Goal: Information Seeking & Learning: Learn about a topic

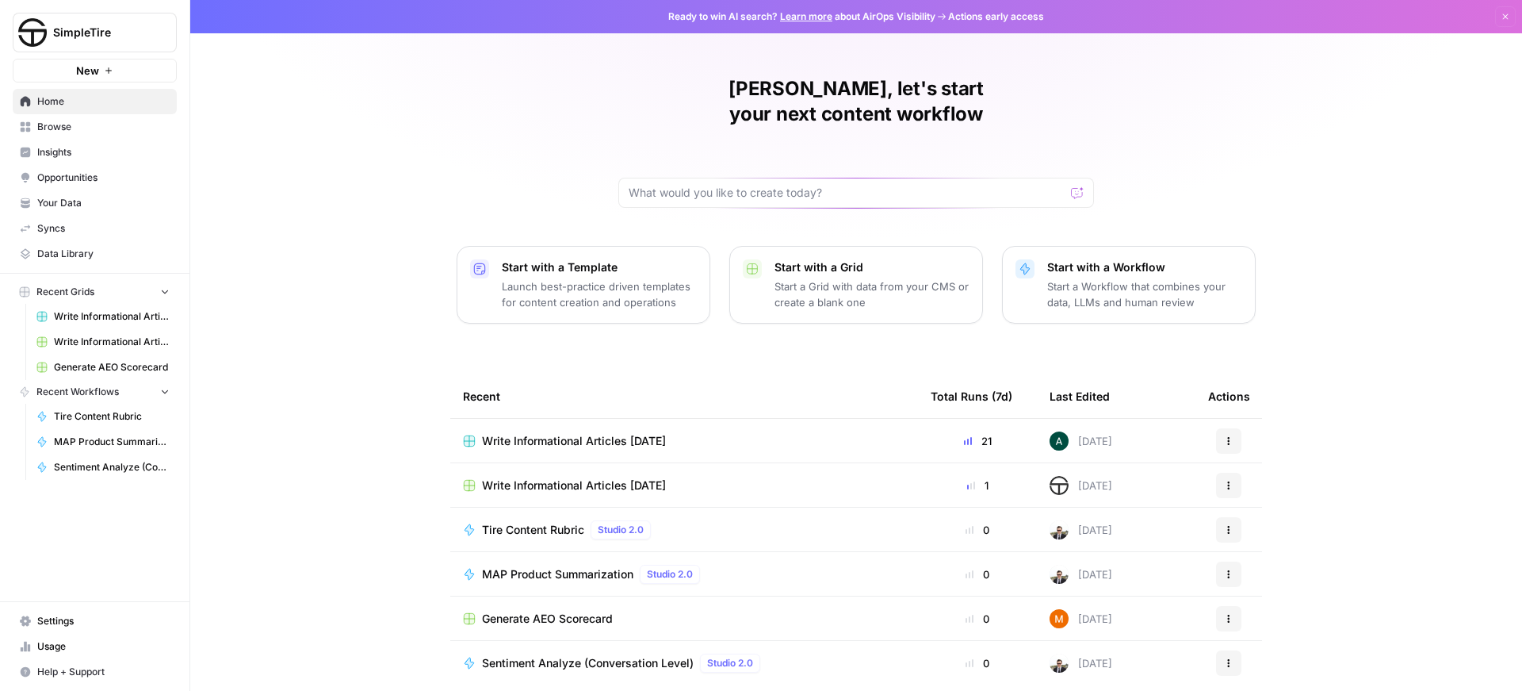
click at [60, 647] on span "Usage" at bounding box center [103, 646] width 132 height 14
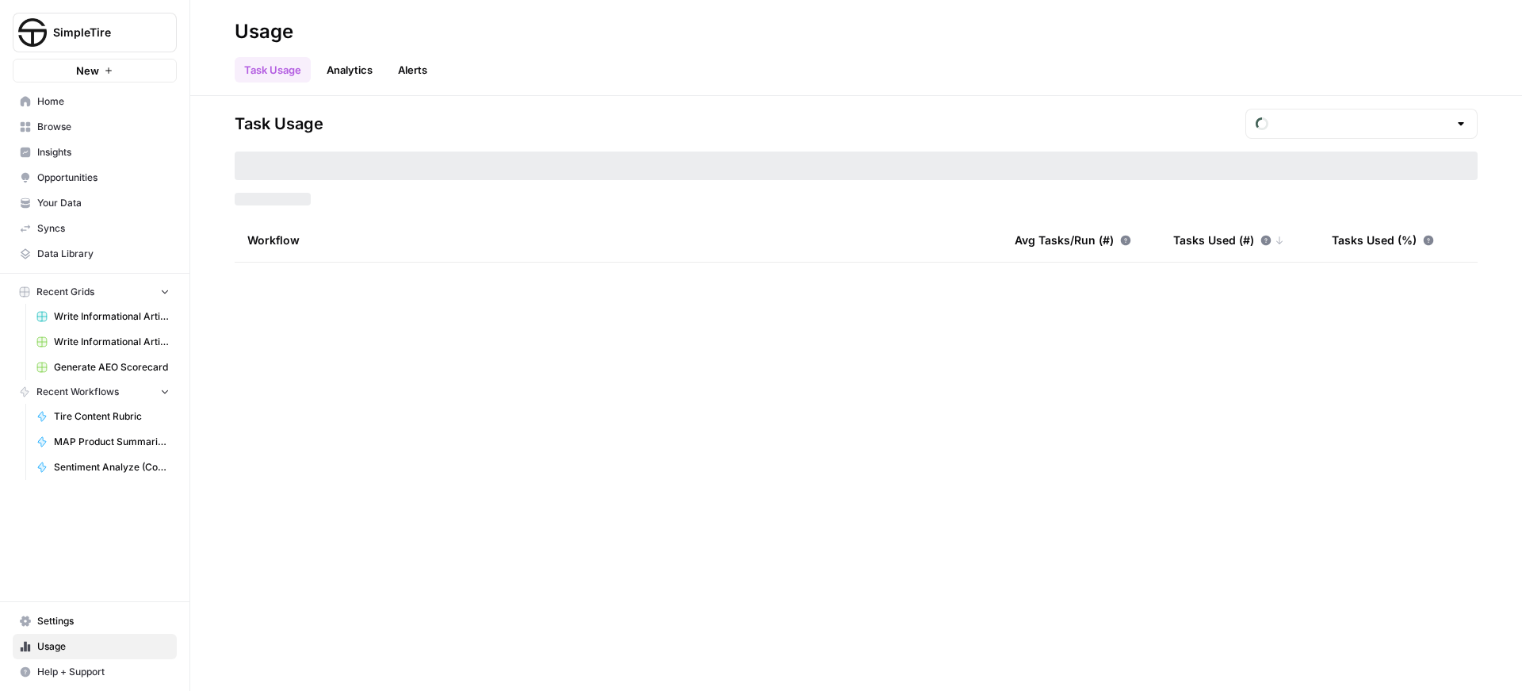
type input "September Tasks"
click at [341, 75] on link "Analytics" at bounding box center [349, 69] width 65 height 25
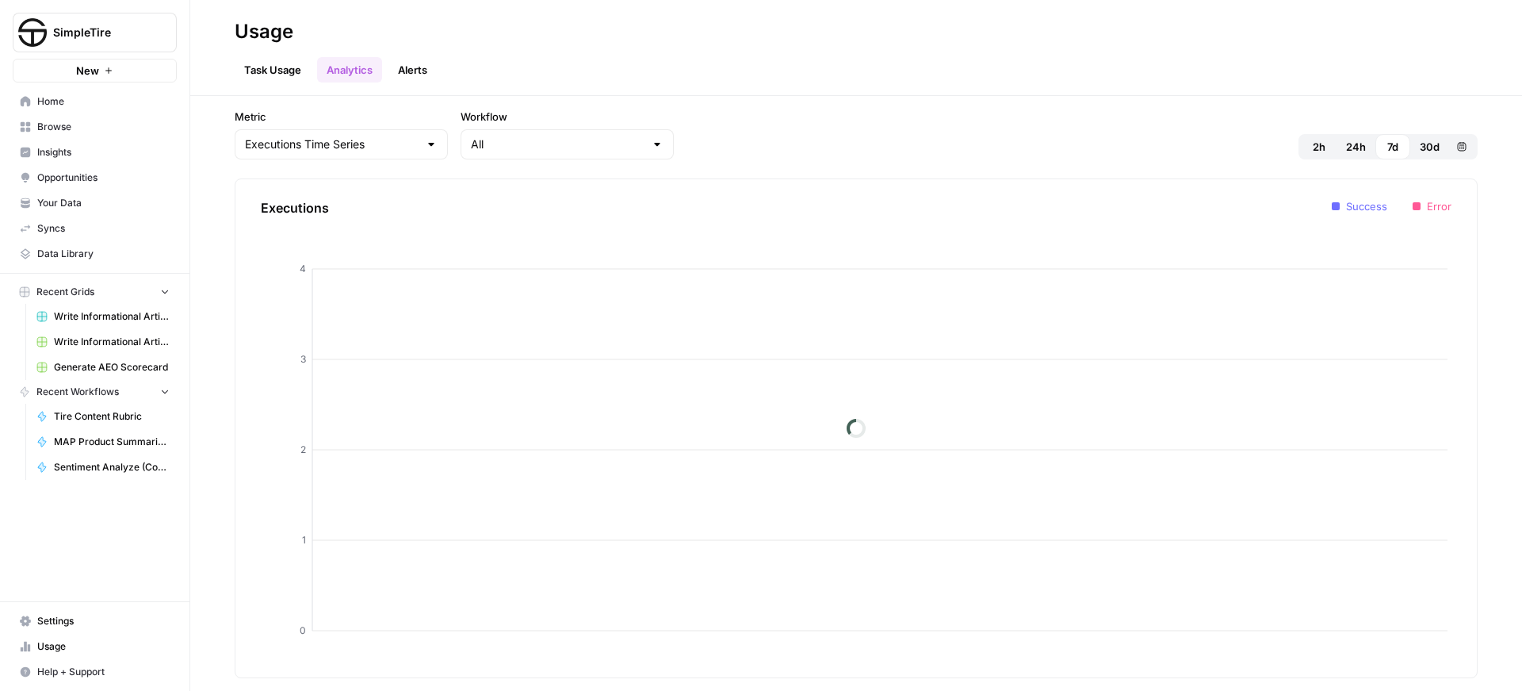
click at [1434, 144] on span "30d" at bounding box center [1430, 147] width 20 height 16
click at [430, 69] on link "Alerts" at bounding box center [413, 69] width 48 height 25
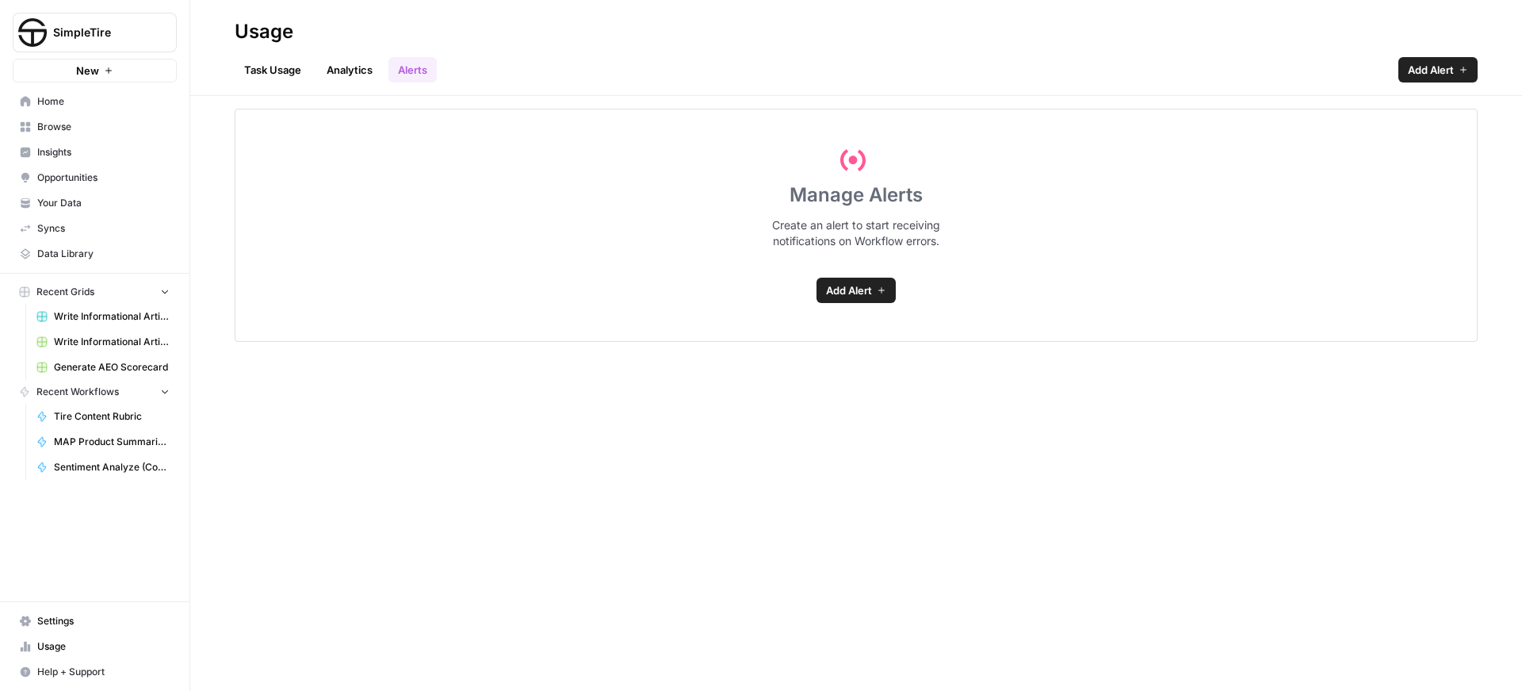
click at [352, 72] on link "Analytics" at bounding box center [349, 69] width 65 height 25
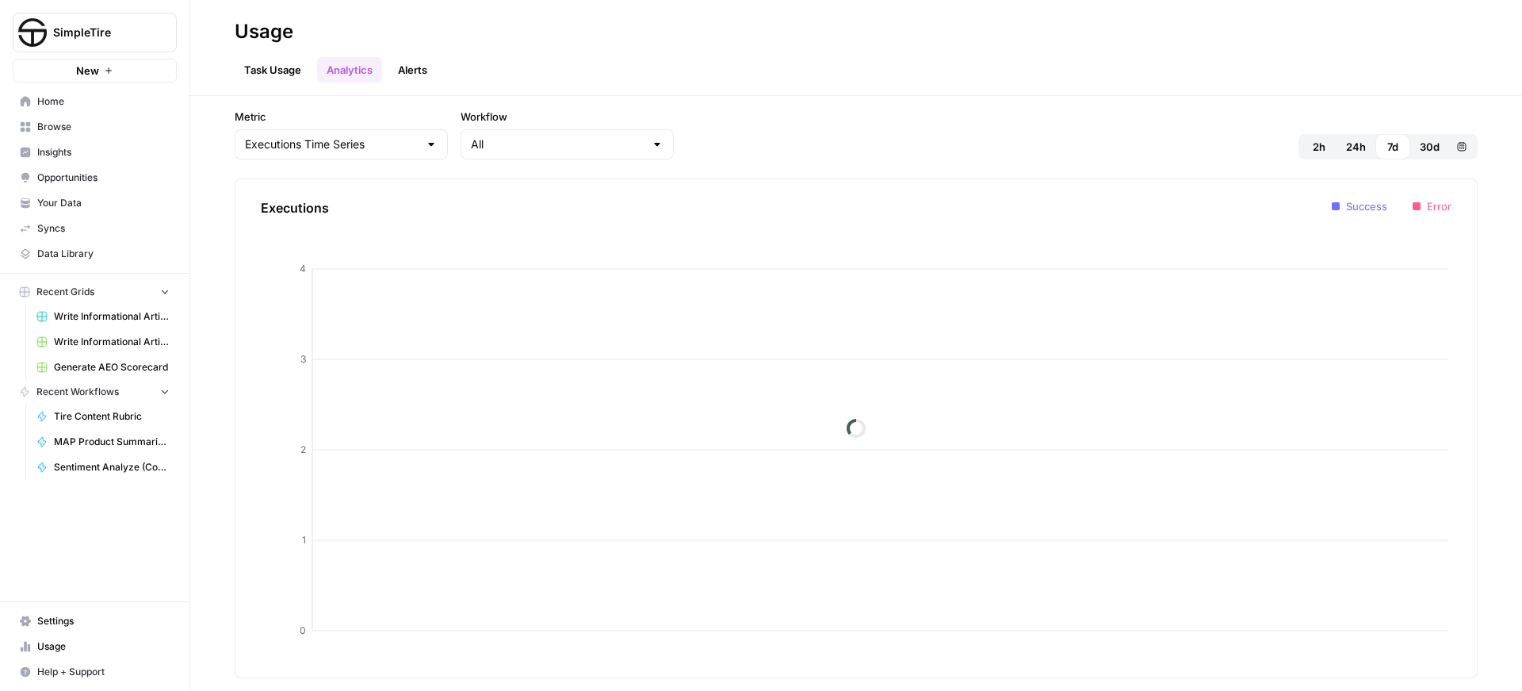
click at [289, 72] on link "Task Usage" at bounding box center [273, 69] width 76 height 25
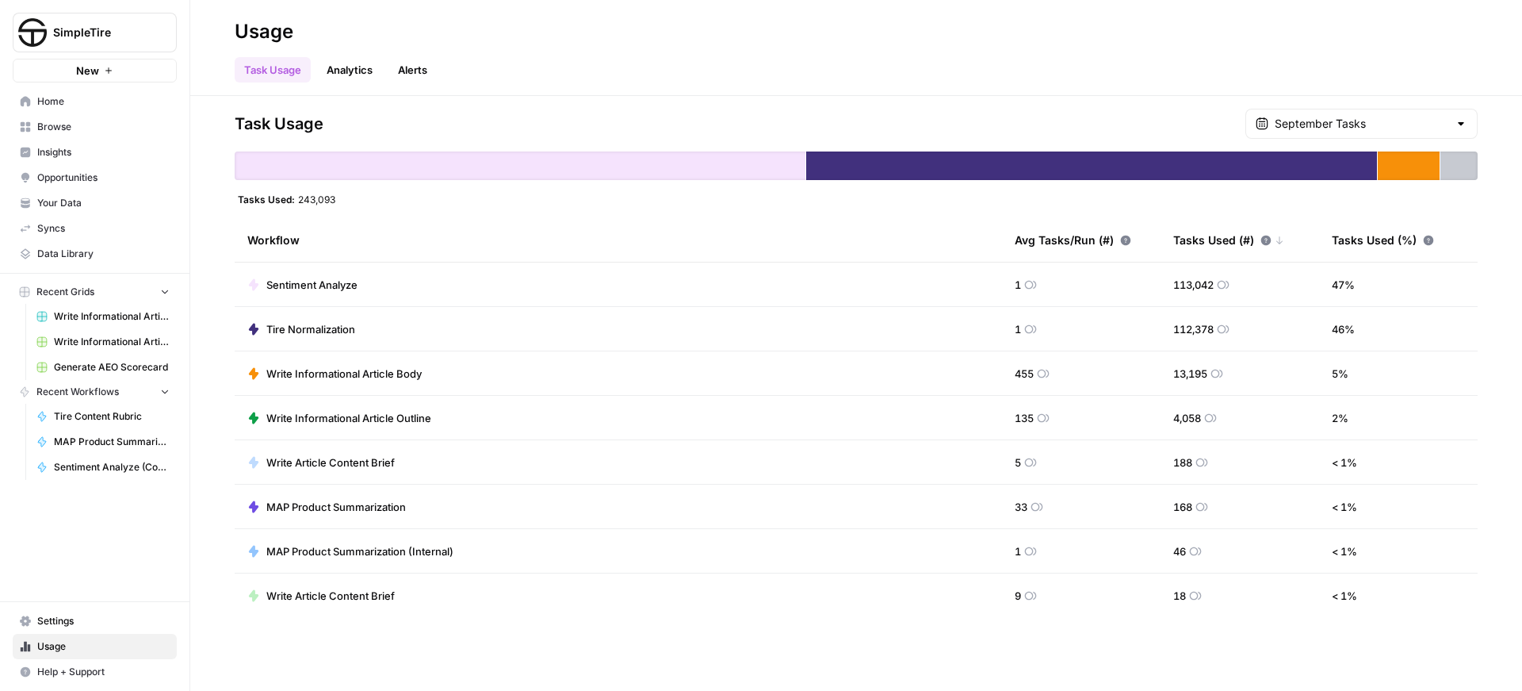
click at [542, 71] on div "Task Usage Analytics Alerts" at bounding box center [856, 63] width 1243 height 38
click at [534, 74] on div "Task Usage Analytics Alerts" at bounding box center [856, 63] width 1243 height 38
click at [360, 75] on link "Analytics" at bounding box center [349, 69] width 65 height 25
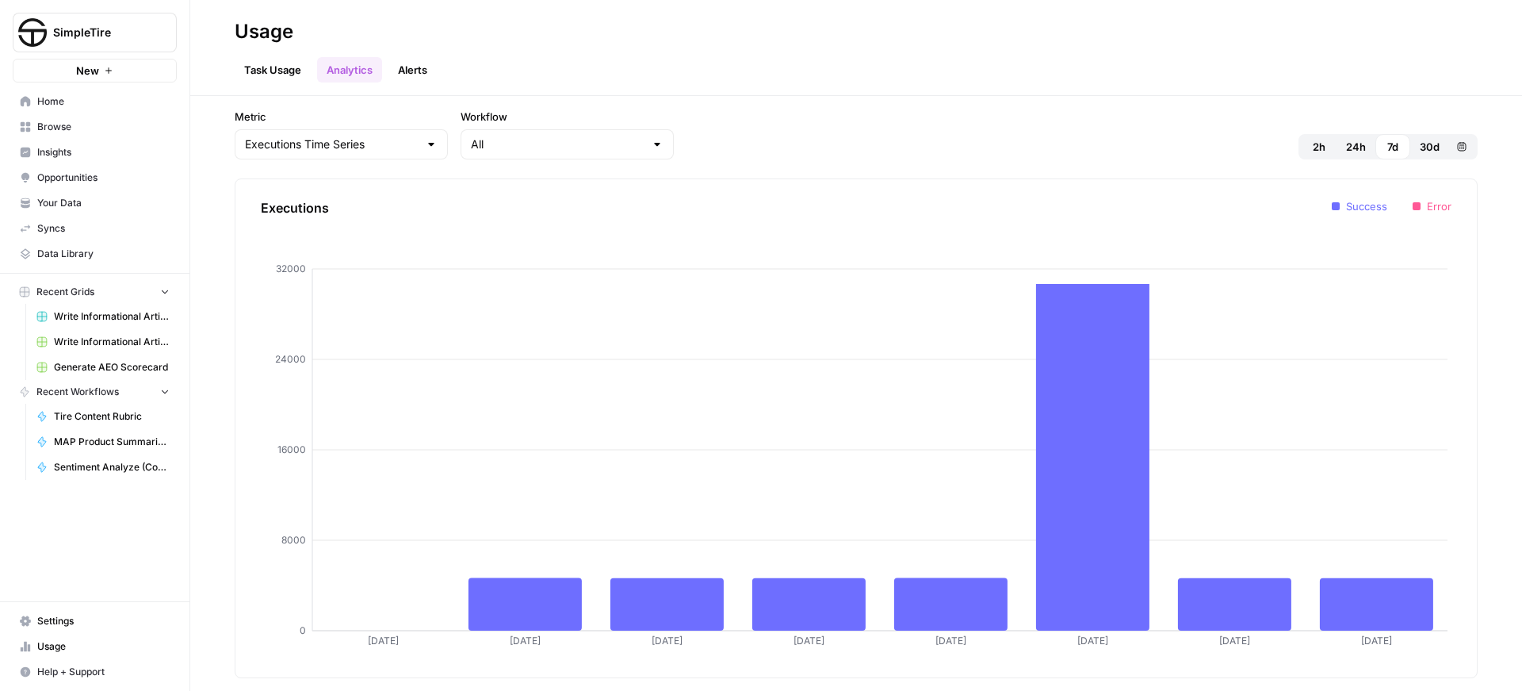
click at [408, 69] on link "Alerts" at bounding box center [413, 69] width 48 height 25
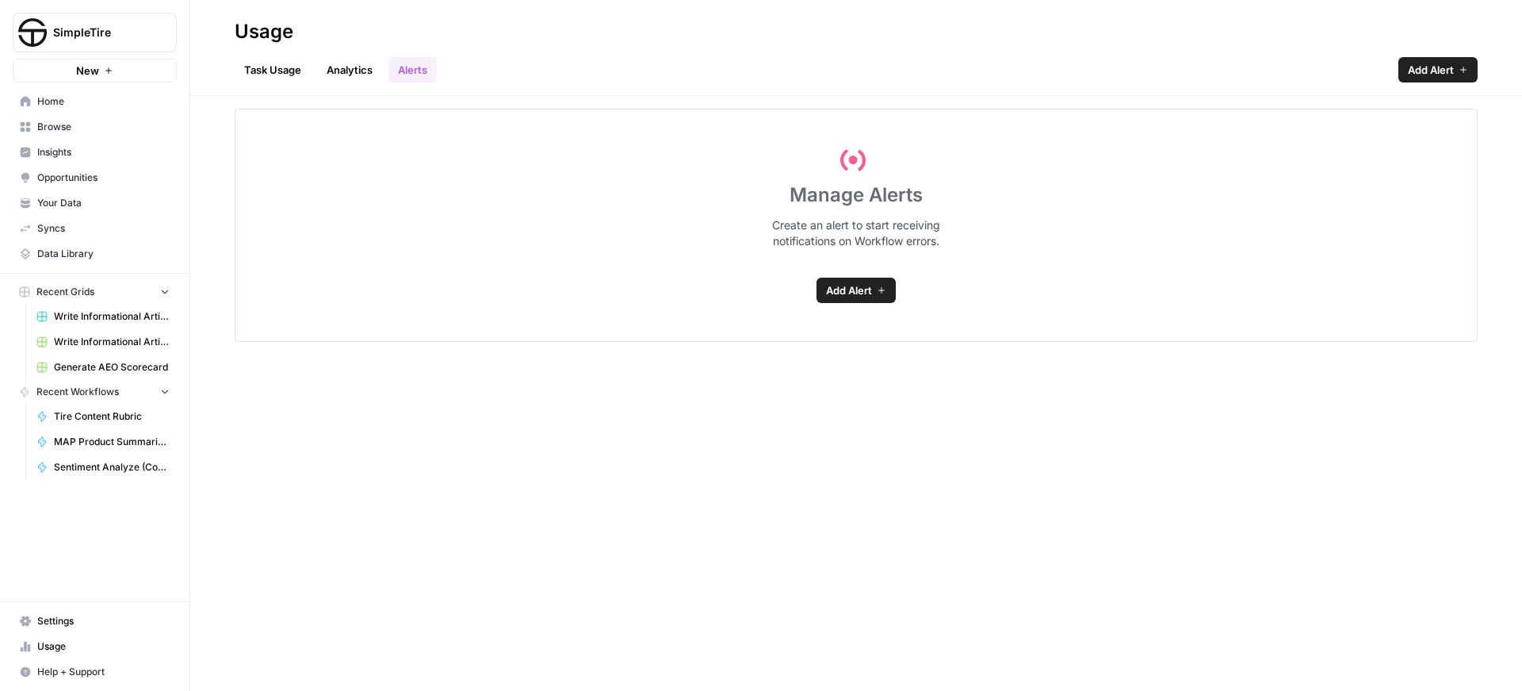
click at [272, 67] on link "Task Usage" at bounding box center [273, 69] width 76 height 25
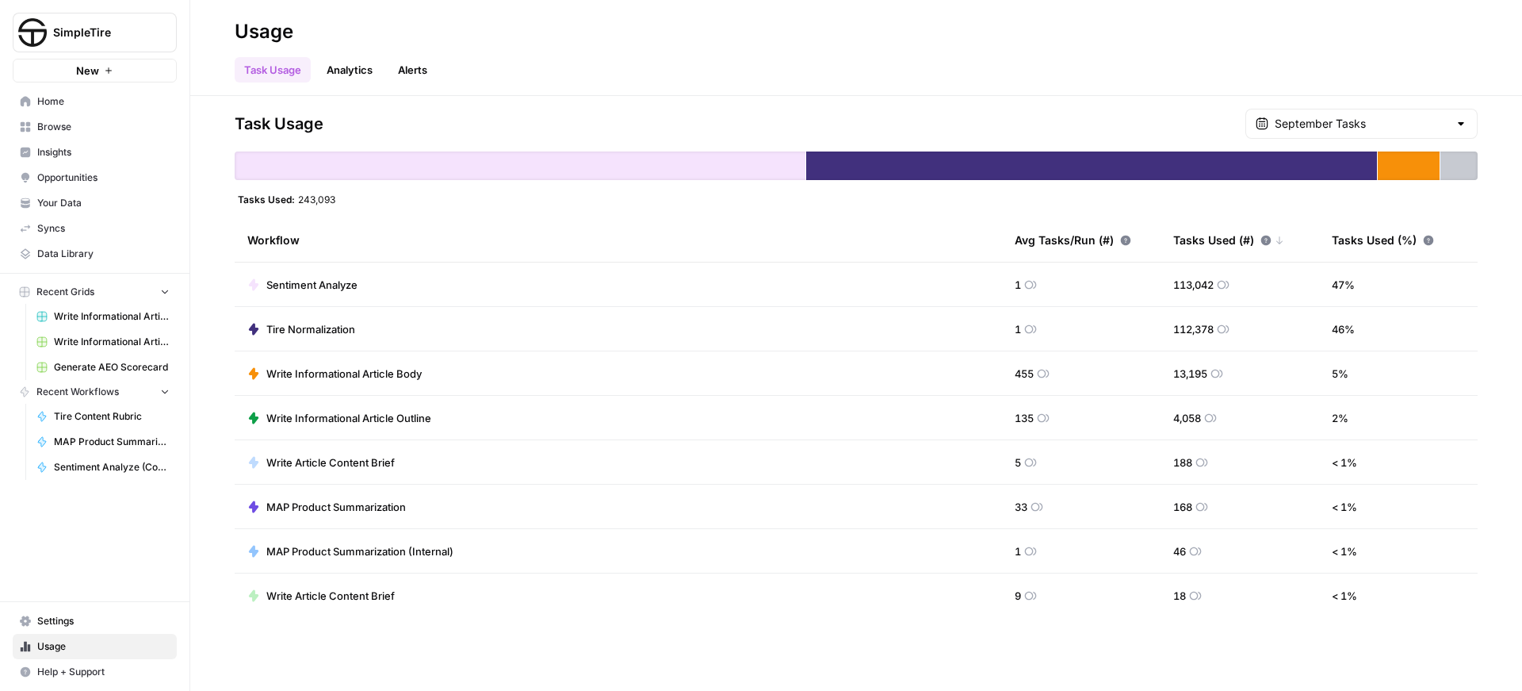
click at [342, 71] on link "Analytics" at bounding box center [349, 69] width 65 height 25
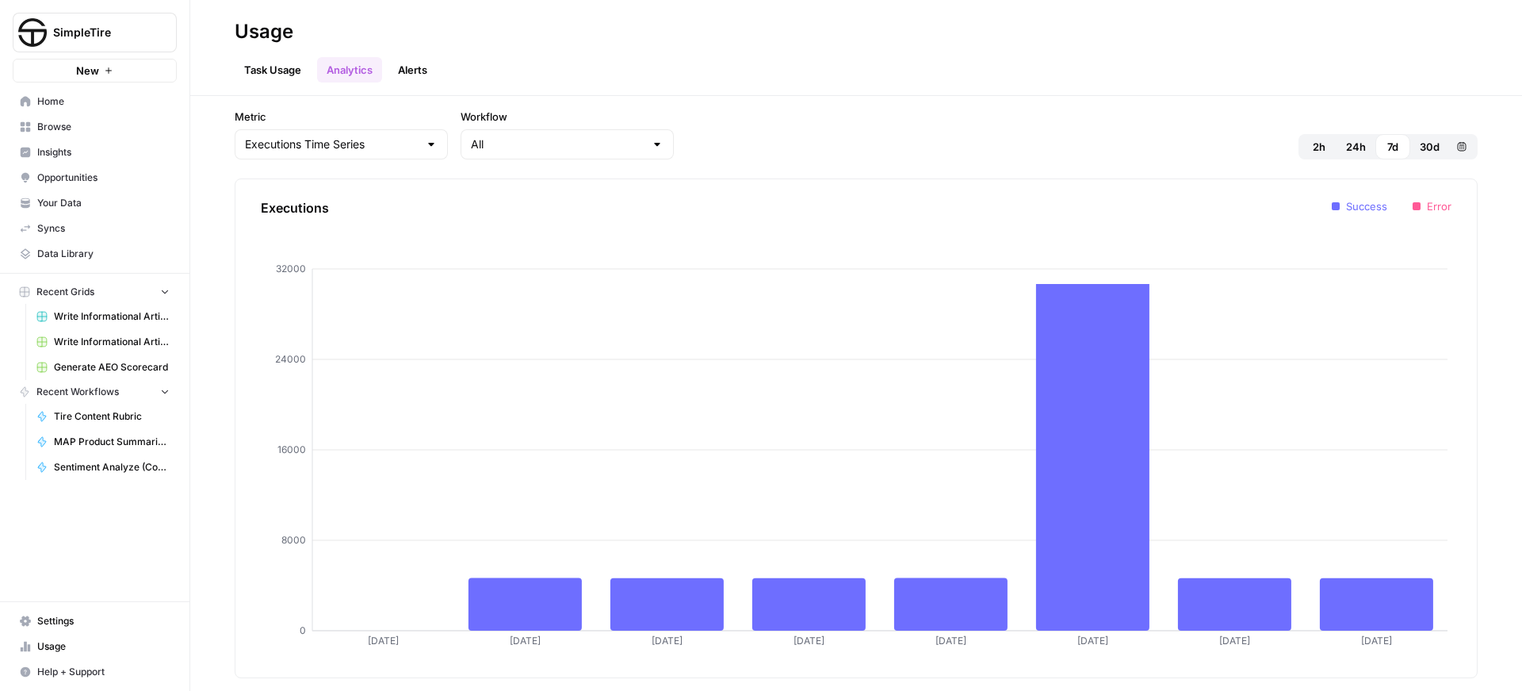
click at [278, 71] on link "Task Usage" at bounding box center [273, 69] width 76 height 25
